Goal: Information Seeking & Learning: Understand process/instructions

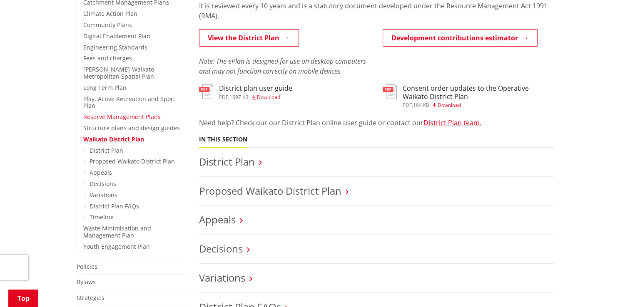
scroll to position [291, 0]
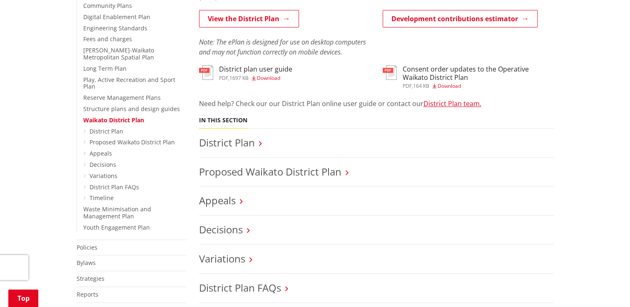
click at [261, 140] on icon at bounding box center [260, 143] width 3 height 7
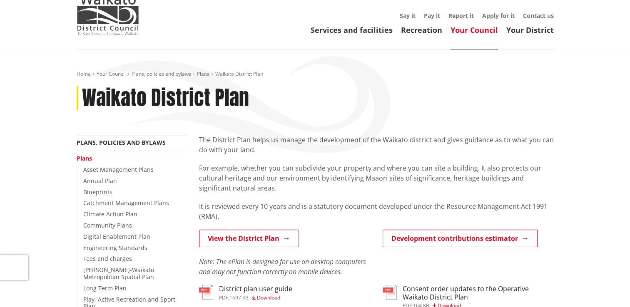
scroll to position [0, 0]
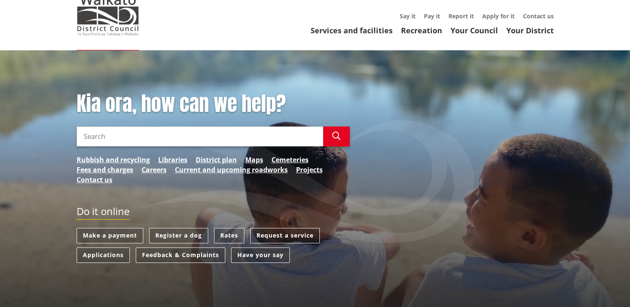
scroll to position [42, 0]
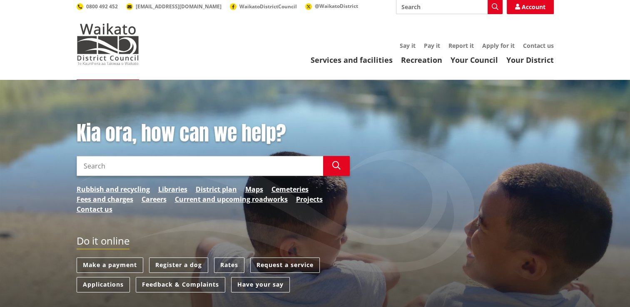
click at [120, 156] on input "Search" at bounding box center [200, 166] width 247 height 20
type input "effluent field"
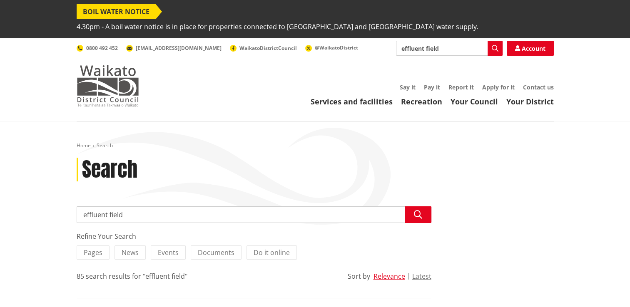
click at [111, 75] on img at bounding box center [108, 86] width 62 height 42
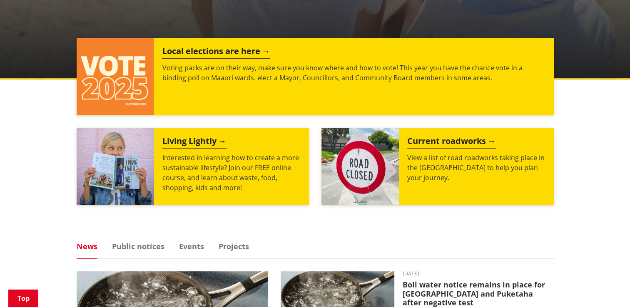
scroll to position [250, 0]
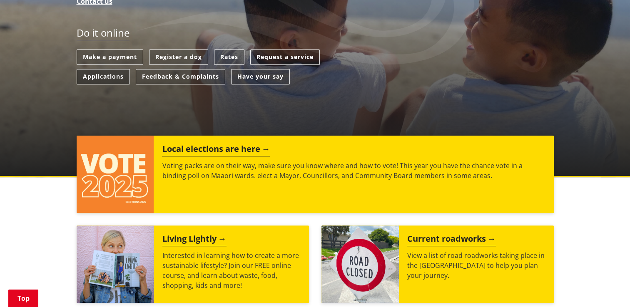
click at [112, 69] on link "Applications" at bounding box center [103, 76] width 53 height 15
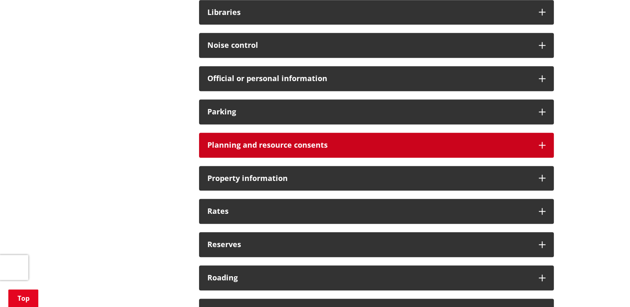
scroll to position [666, 0]
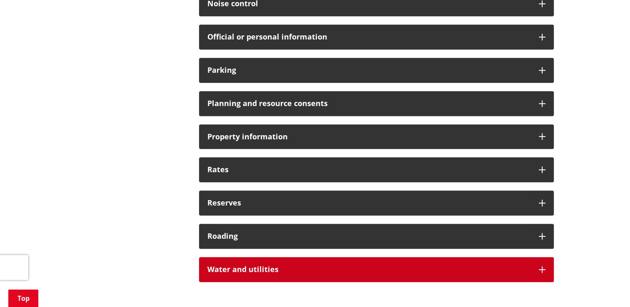
click at [520, 266] on h3 "Water and utilities" at bounding box center [368, 270] width 323 height 8
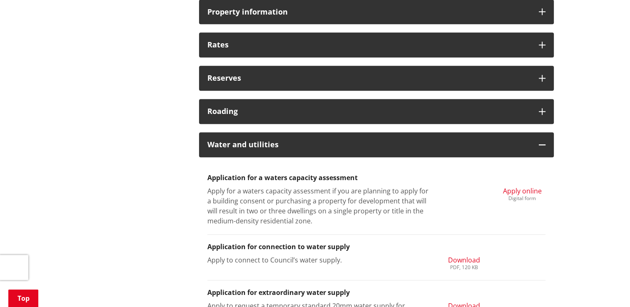
scroll to position [750, 0]
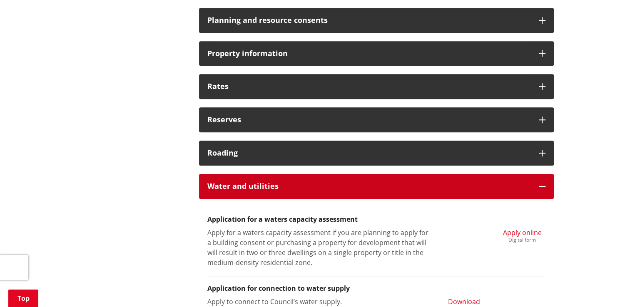
click at [550, 174] on div "Water and utilities" at bounding box center [376, 186] width 355 height 25
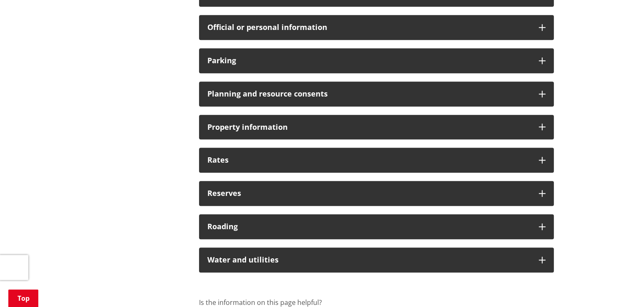
scroll to position [666, 0]
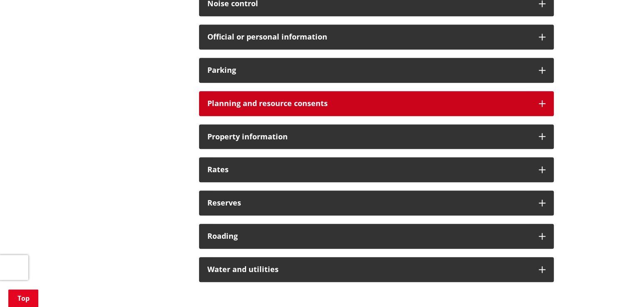
click at [545, 91] on div "Planning and resource consents" at bounding box center [376, 103] width 355 height 25
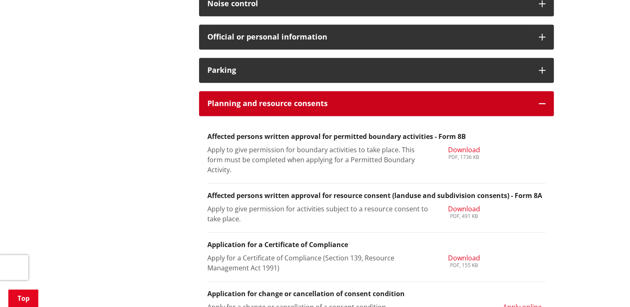
click at [544, 100] on icon at bounding box center [542, 103] width 7 height 7
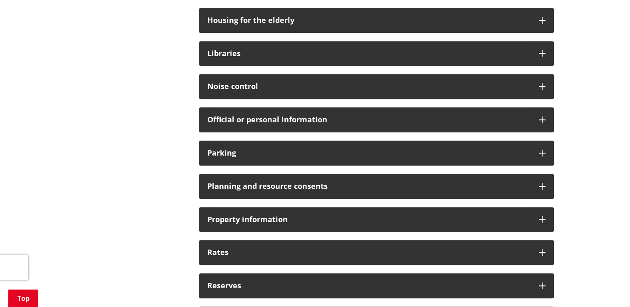
scroll to position [583, 0]
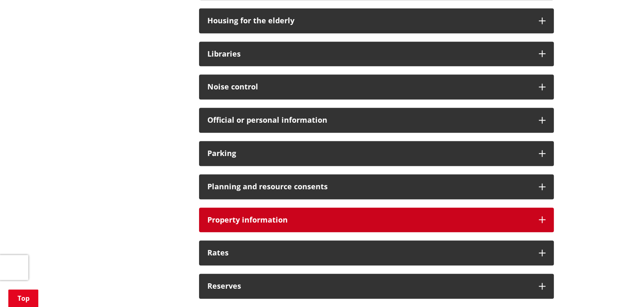
click at [539, 217] on icon at bounding box center [542, 220] width 7 height 7
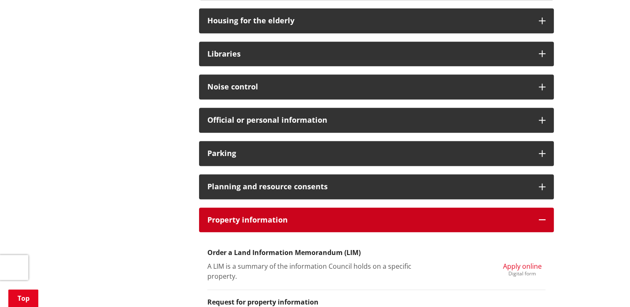
click at [539, 217] on icon at bounding box center [542, 220] width 7 height 7
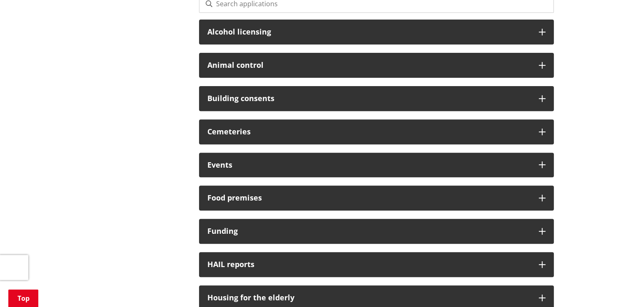
scroll to position [291, 0]
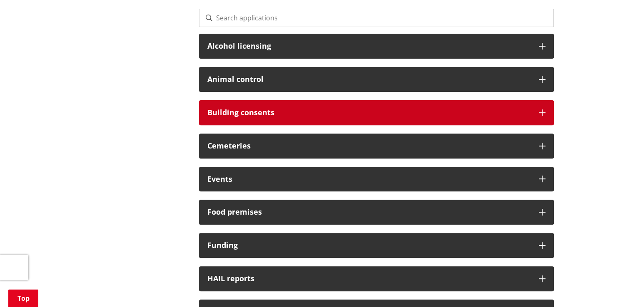
click at [536, 100] on div "Building consents" at bounding box center [376, 112] width 355 height 25
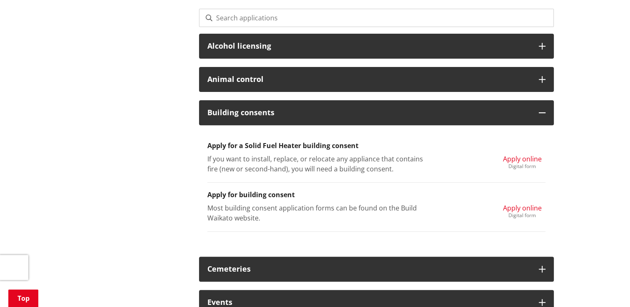
click at [236, 203] on p "Most building consent application forms can be found on the Build Waikato websi…" at bounding box center [317, 213] width 221 height 20
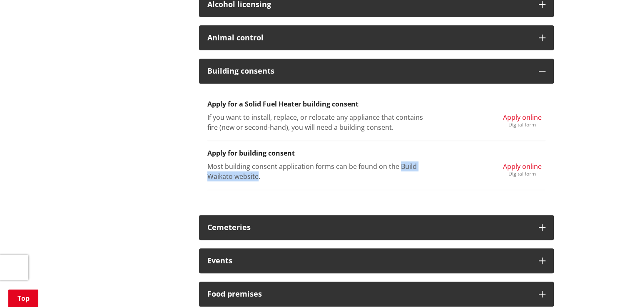
drag, startPoint x: 258, startPoint y: 160, endPoint x: 399, endPoint y: 151, distance: 141.0
click at [399, 162] on p "Most building consent application forms can be found on the Build Waikato websi…" at bounding box center [317, 172] width 221 height 20
copy p "Build Waikato website"
click at [472, 149] on h3 "Apply for building consent" at bounding box center [376, 153] width 338 height 8
